Goal: Information Seeking & Learning: Learn about a topic

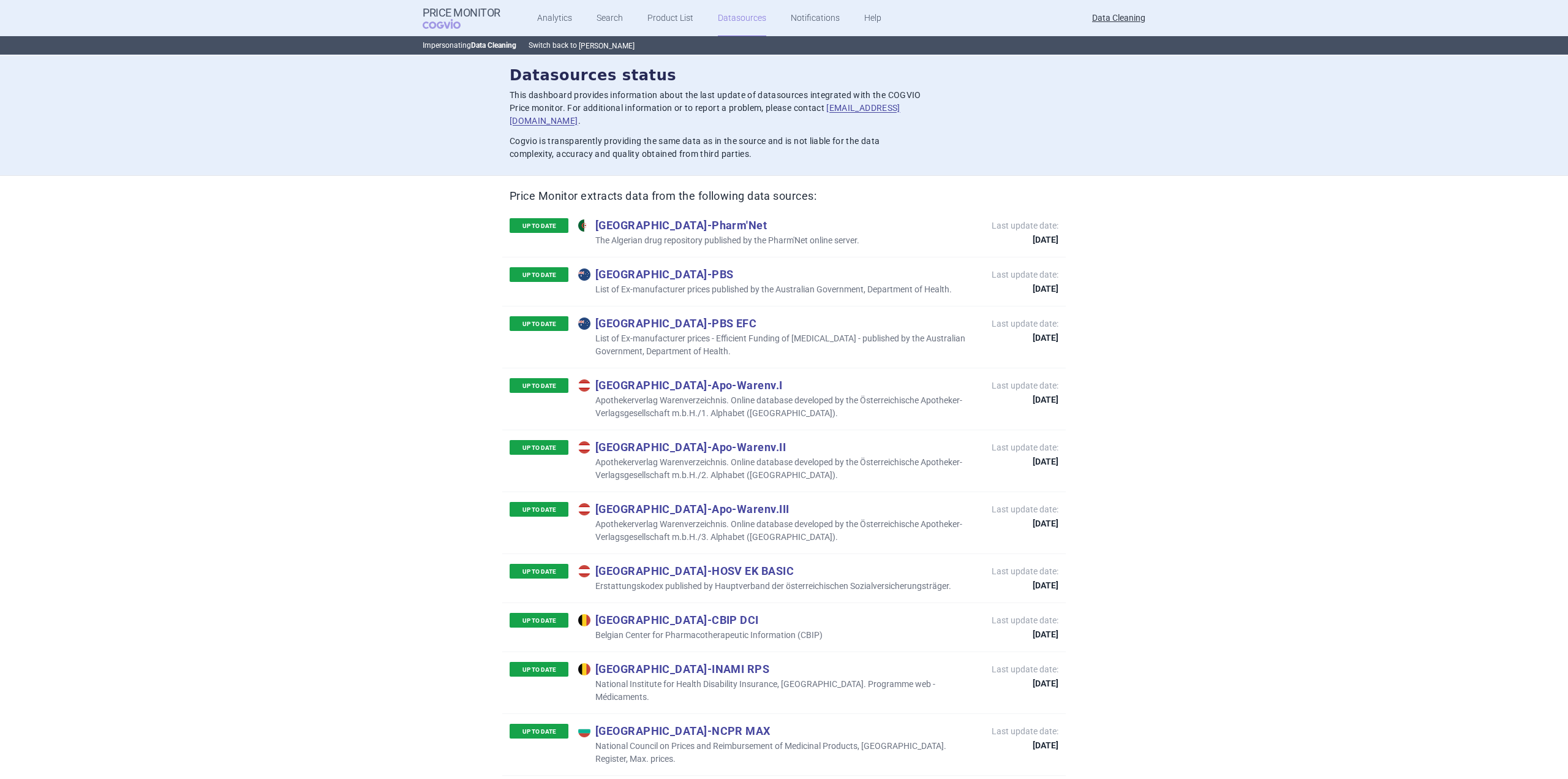
click at [596, 49] on button "[PERSON_NAME]" at bounding box center [606, 46] width 56 height 10
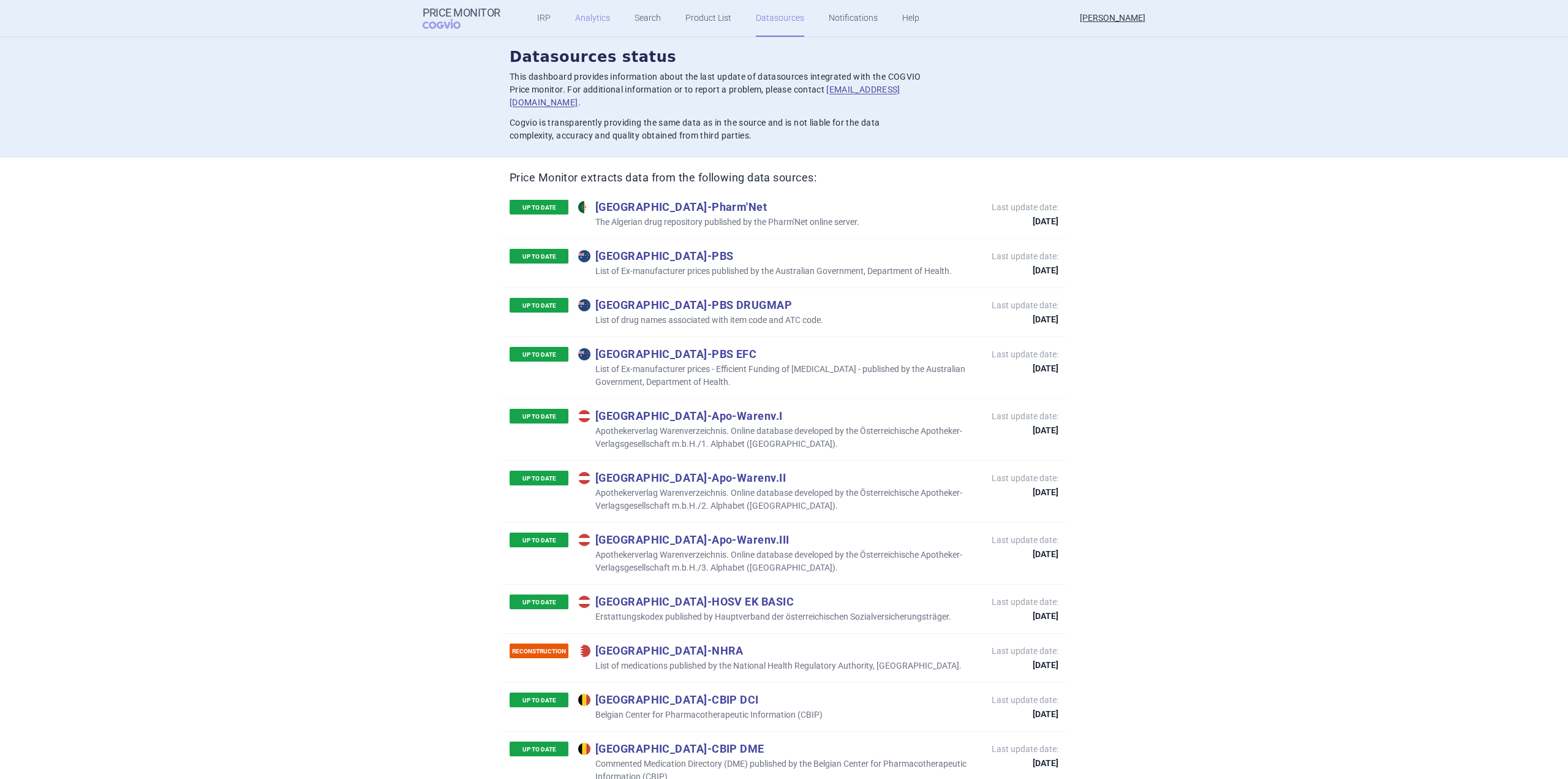
click at [583, 20] on link "Analytics" at bounding box center [592, 18] width 35 height 37
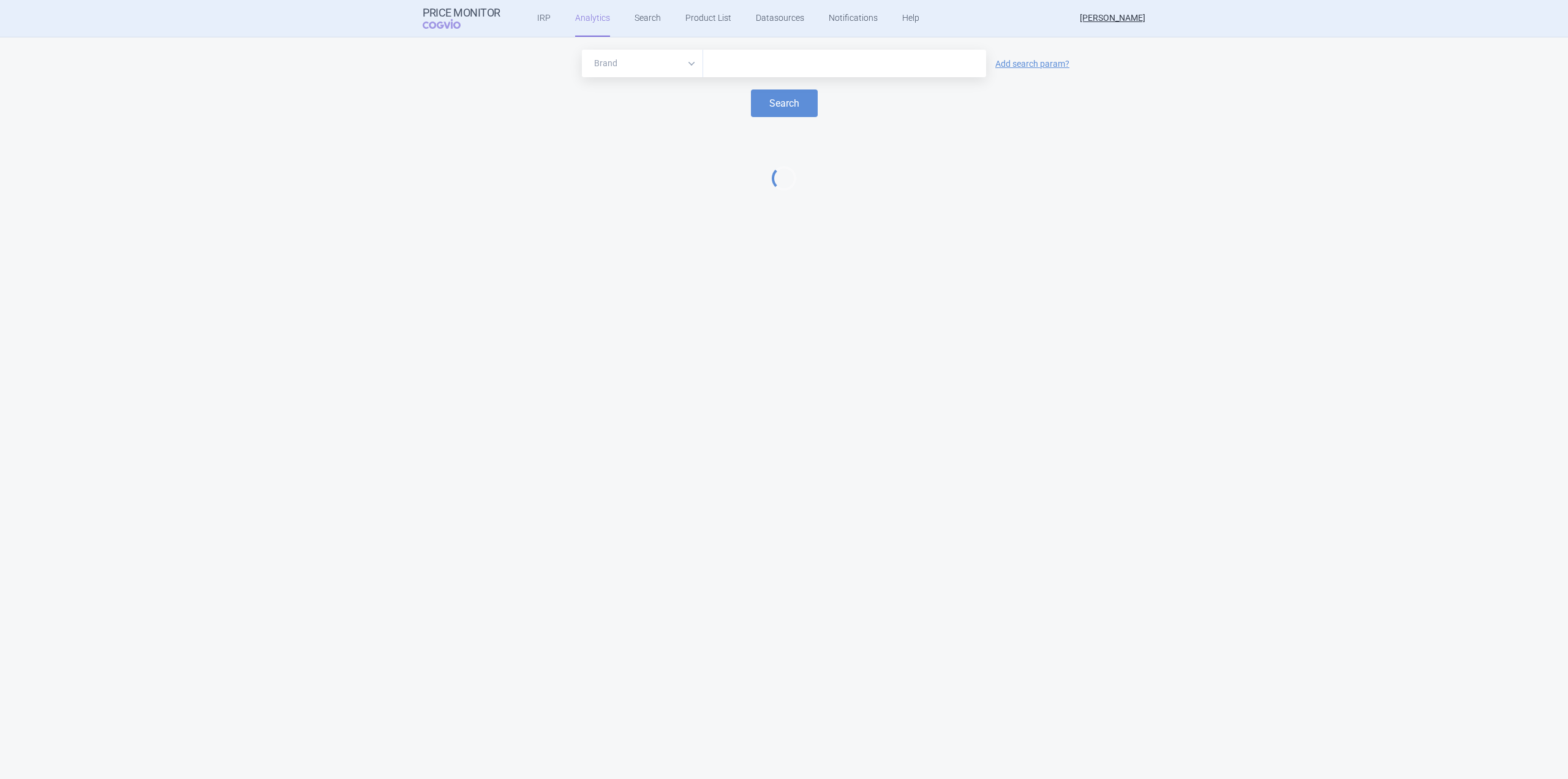
click at [781, 62] on input "text" at bounding box center [844, 64] width 271 height 16
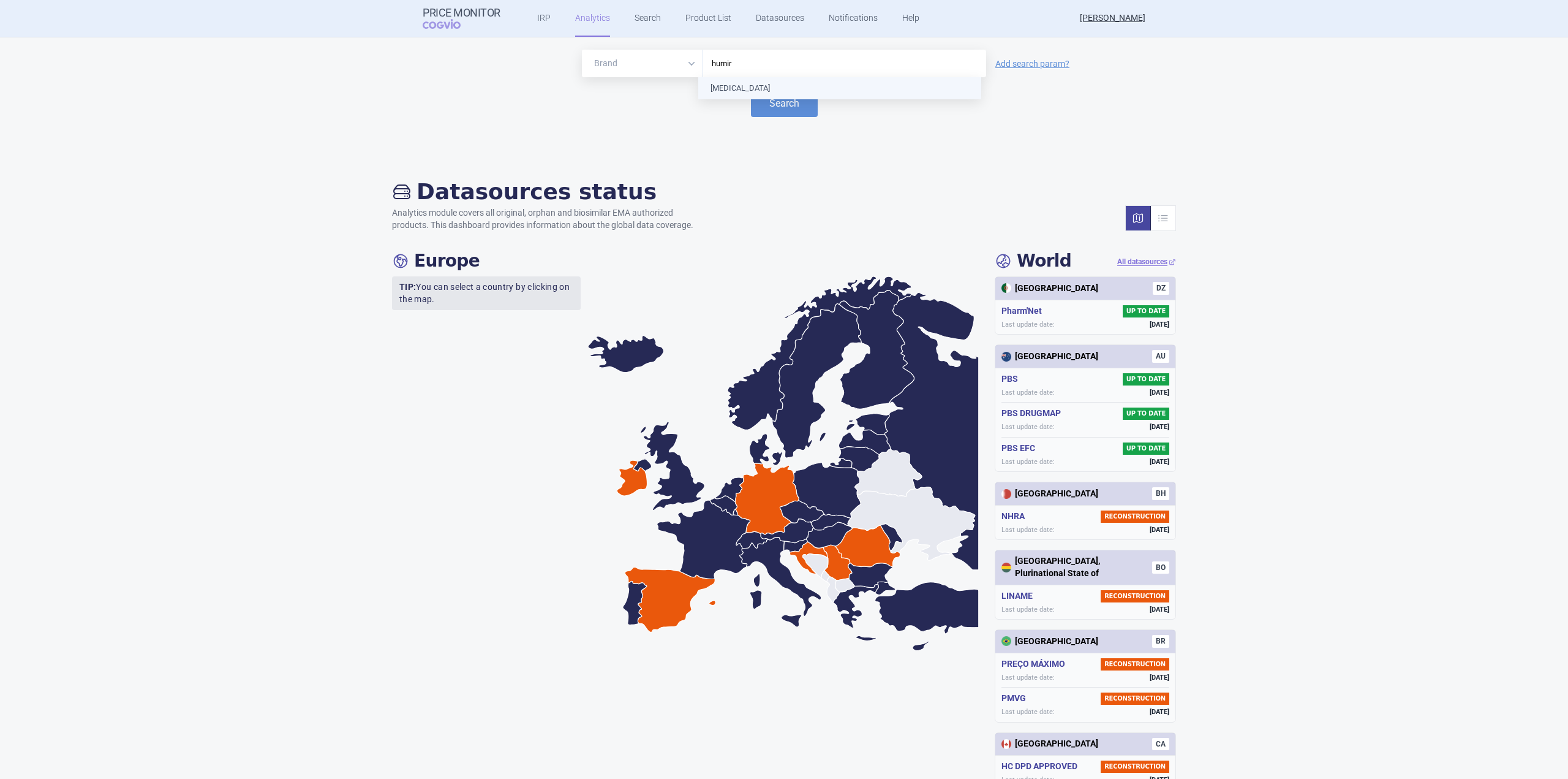
type input "humir"
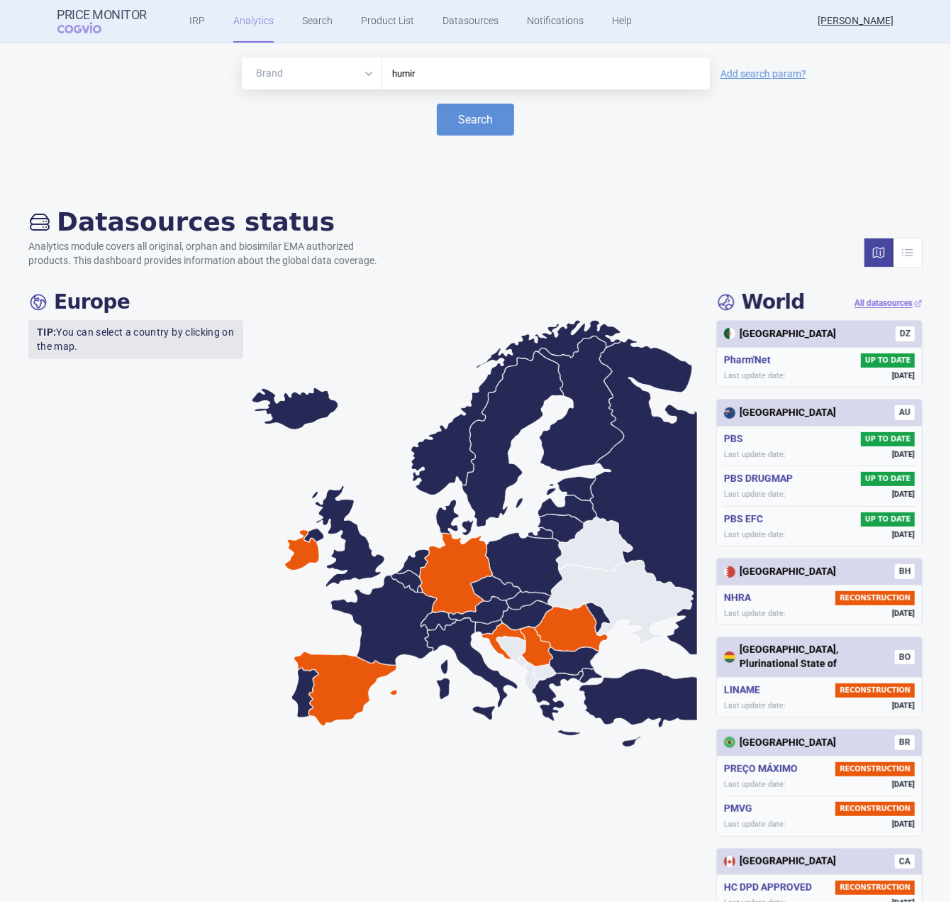
click at [529, 82] on input "humir" at bounding box center [546, 74] width 314 height 18
click at [493, 116] on button "Search" at bounding box center [475, 120] width 77 height 32
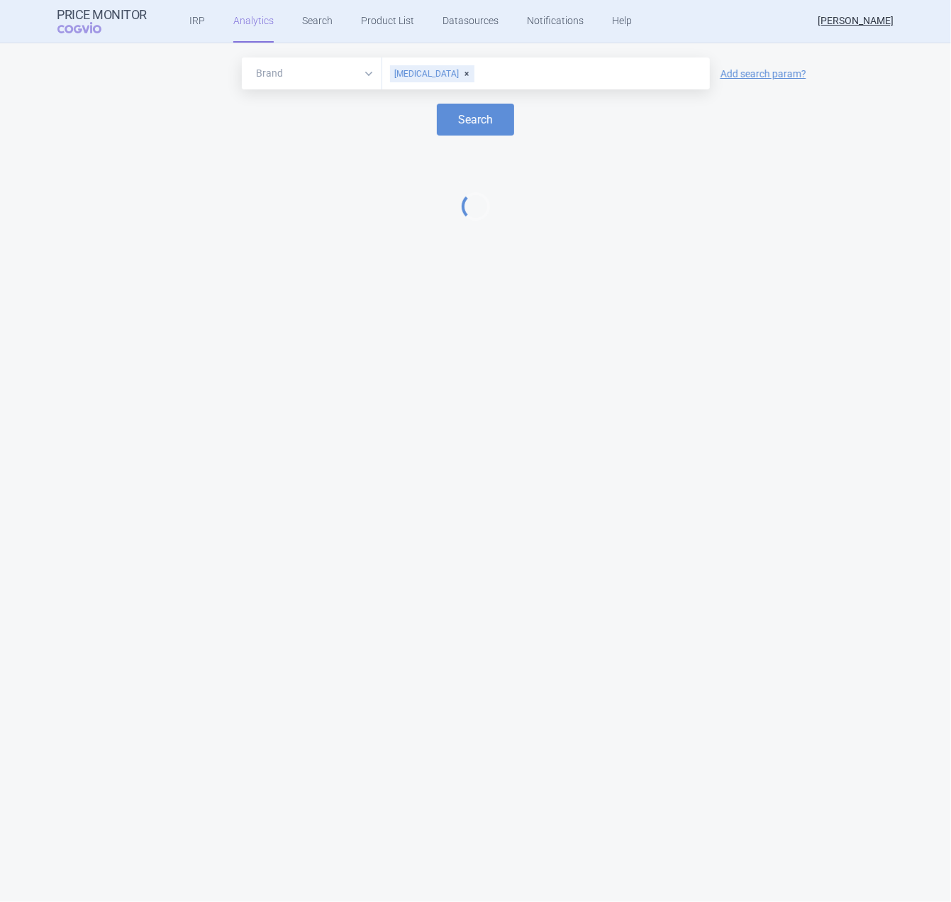
select select "EUR"
